Goal: Communication & Community: Ask a question

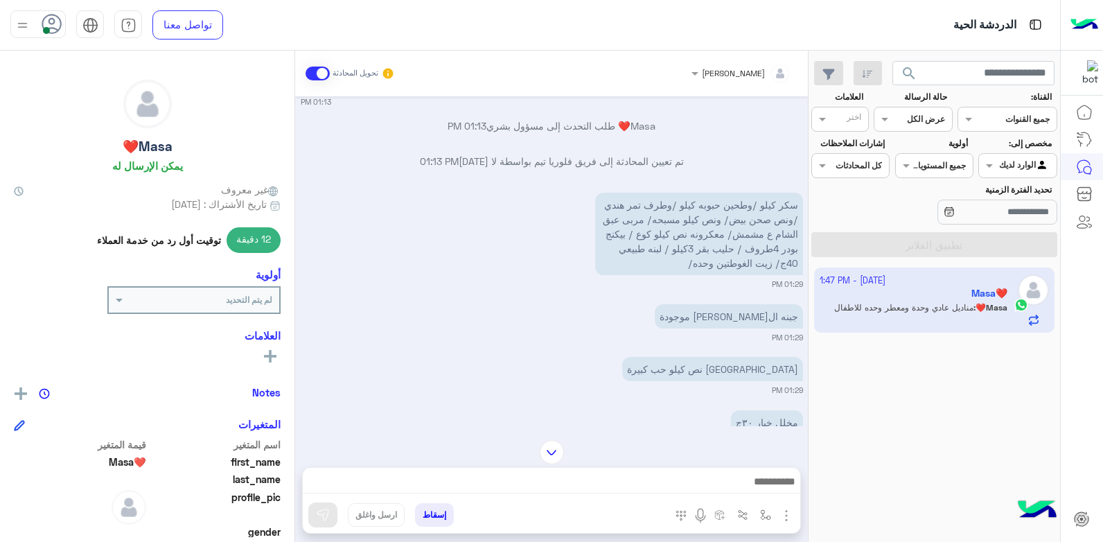
scroll to position [323, 0]
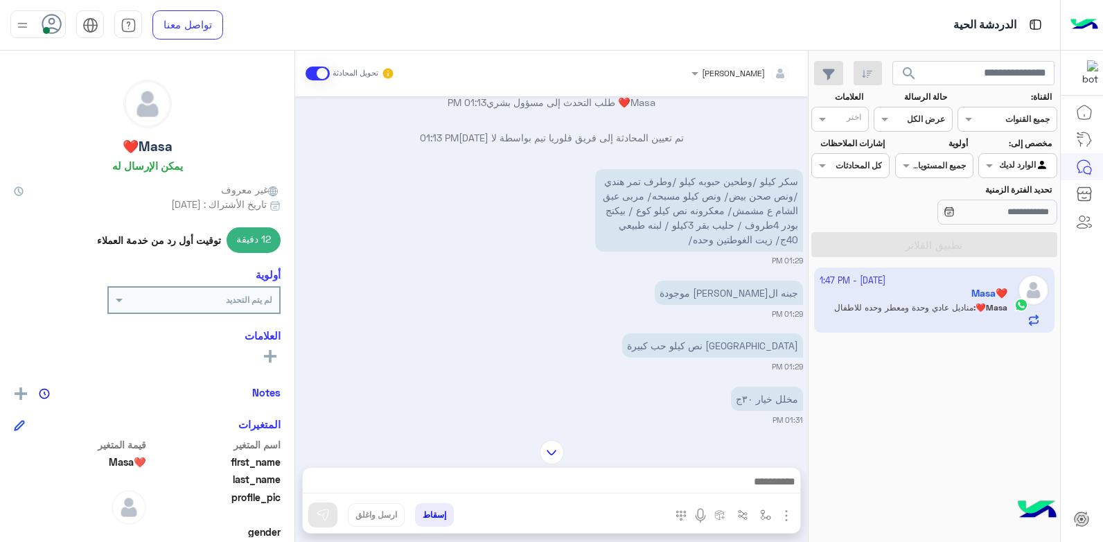
click at [411, 248] on div "سكر كيلو /وطحين حبوبه كيلو /وطرف تمر هندي /ونص صحن بيض/ ونص كيلو مسبحه/ مربى عب…" at bounding box center [552, 216] width 502 height 100
click at [527, 374] on div "[DATE] أهلاً بك Masa❤️ في [GEOGRAPHIC_DATA] ماركت 🌸 ⏰ خدمة التوصيل: من 10:30 ال…" at bounding box center [551, 261] width 513 height 330
